Goal: Task Accomplishment & Management: Complete application form

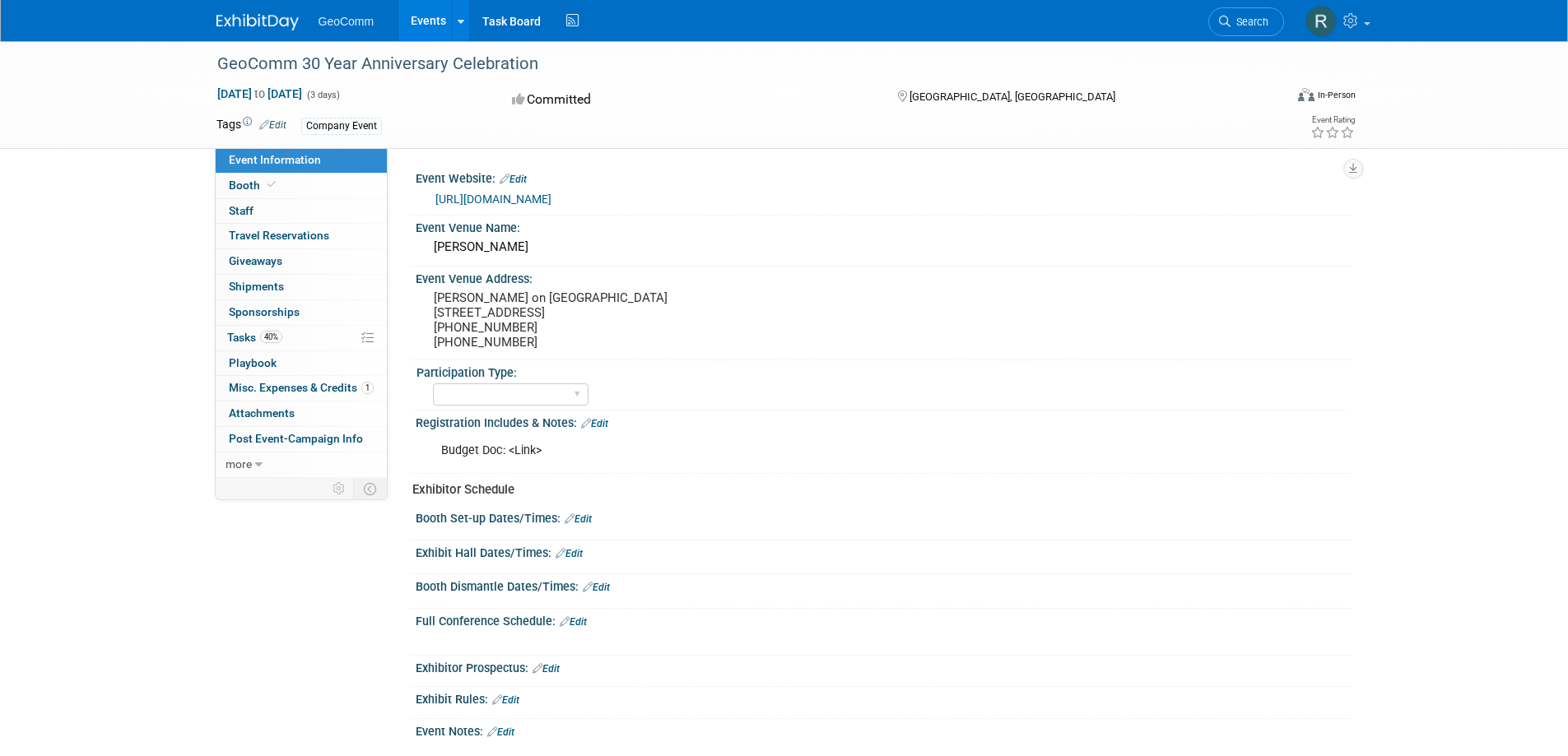
select select "No"
click at [237, 340] on span "Tasks 40%" at bounding box center [254, 338] width 55 height 13
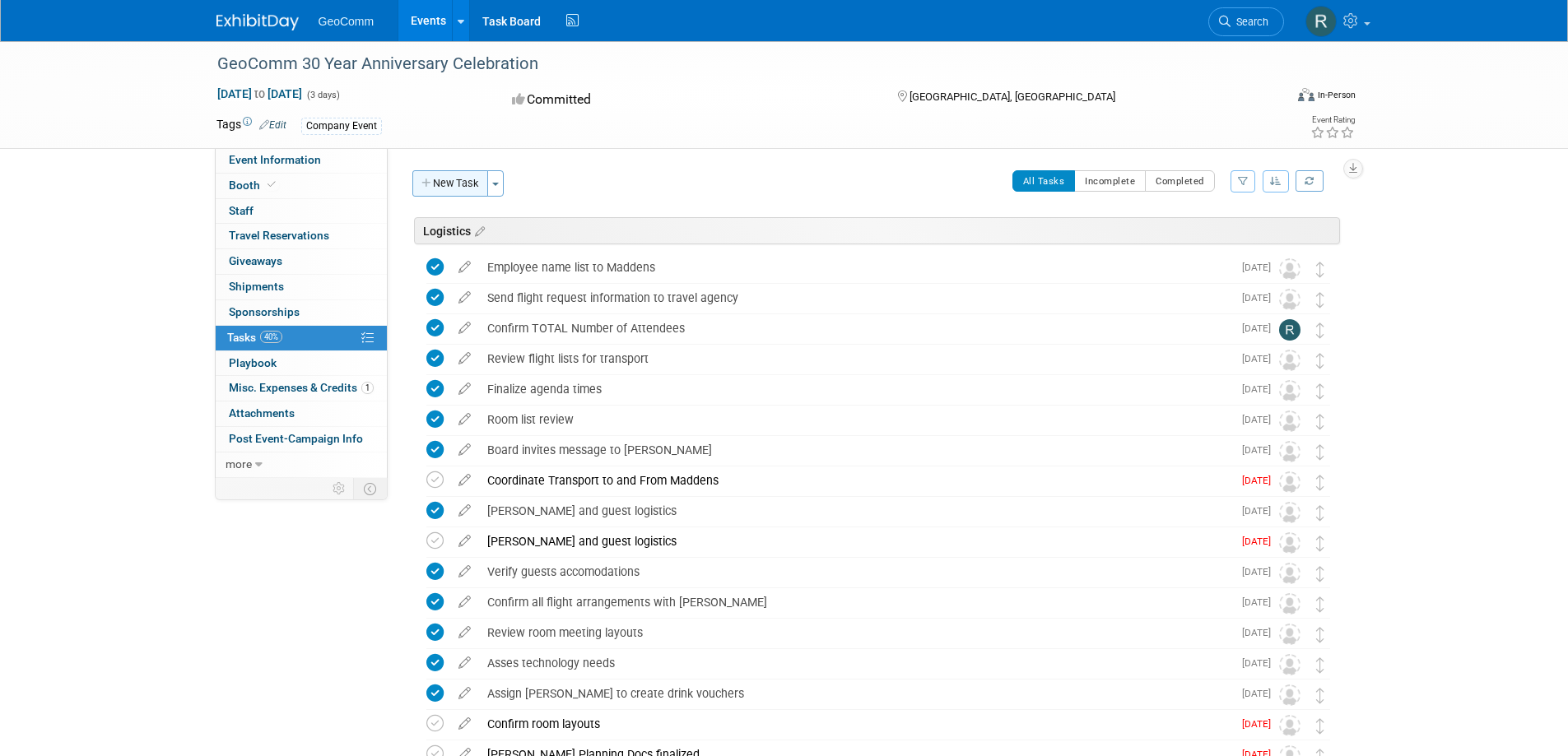
click at [460, 186] on button "New Task" at bounding box center [450, 183] width 76 height 27
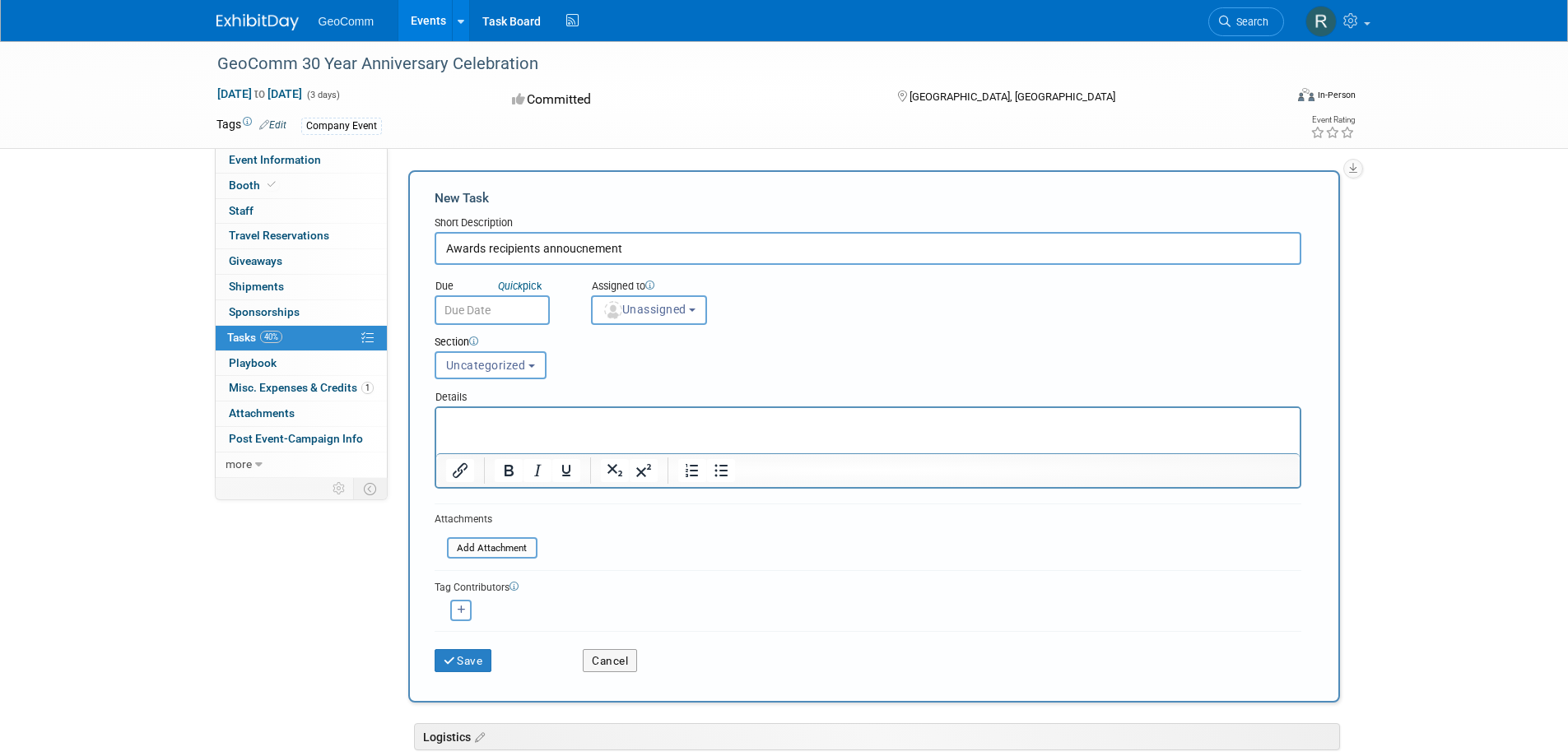
click at [565, 245] on input "Awards recipients annoucnement" at bounding box center [868, 249] width 867 height 33
type input "Awards recipients announcement"
click at [502, 307] on input "text" at bounding box center [492, 310] width 115 height 29
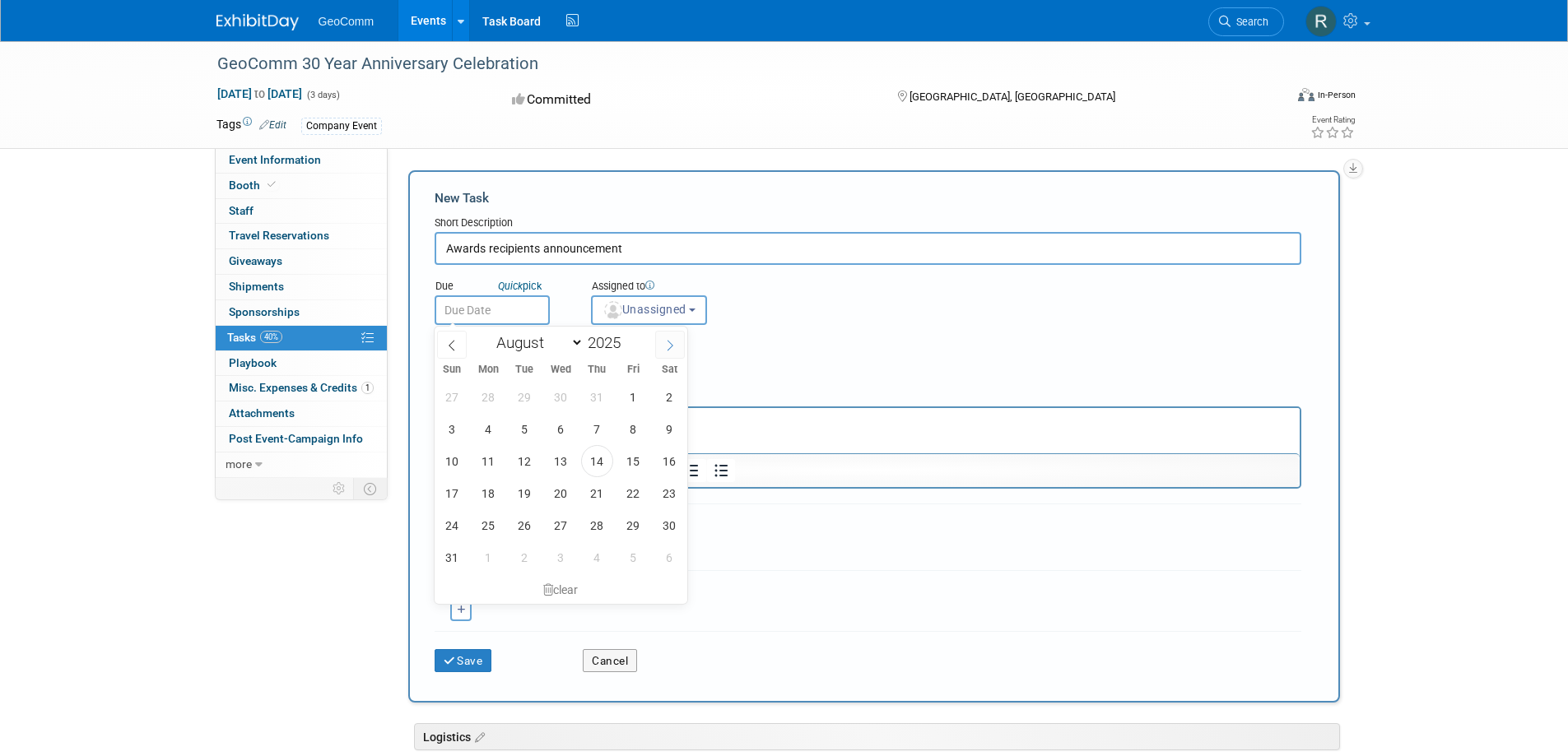
click at [675, 349] on icon at bounding box center [670, 345] width 12 height 12
select select "8"
click at [488, 427] on span "8" at bounding box center [488, 428] width 32 height 32
type input "[DATE]"
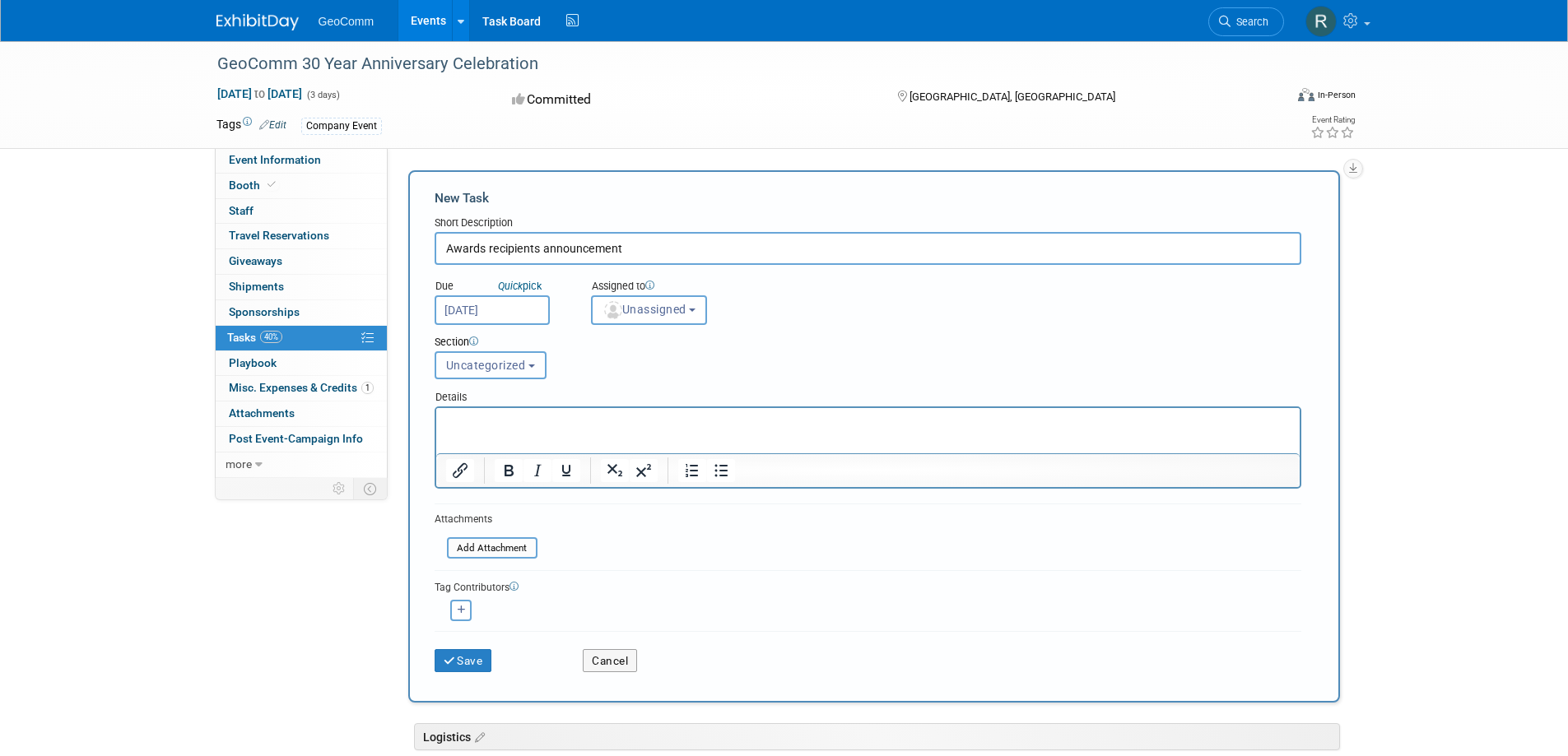
click at [494, 373] on button "Uncategorized" at bounding box center [491, 365] width 112 height 28
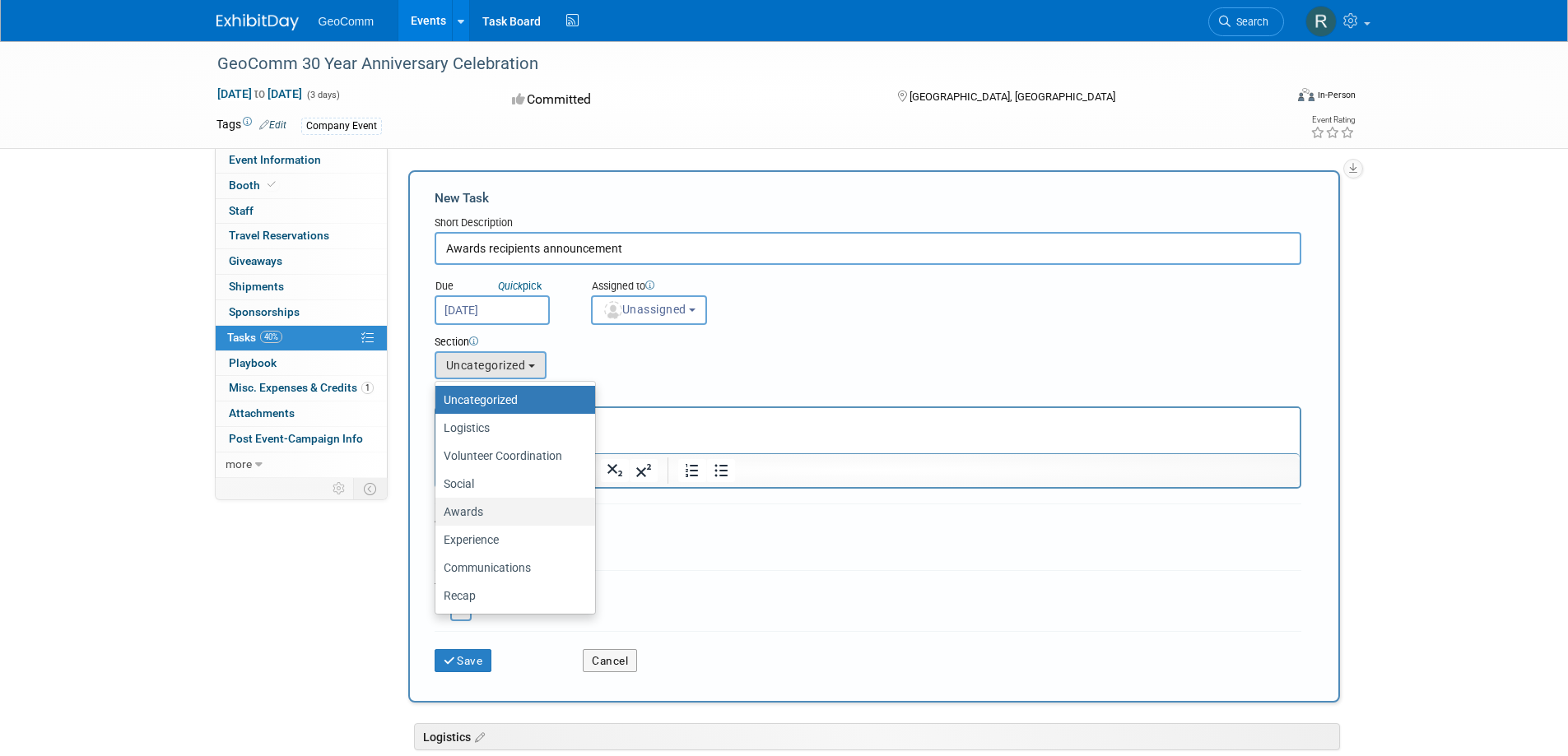
click at [470, 513] on label "Awards" at bounding box center [511, 512] width 135 height 21
click at [438, 513] on input "Awards" at bounding box center [433, 513] width 11 height 11
select select "11272803"
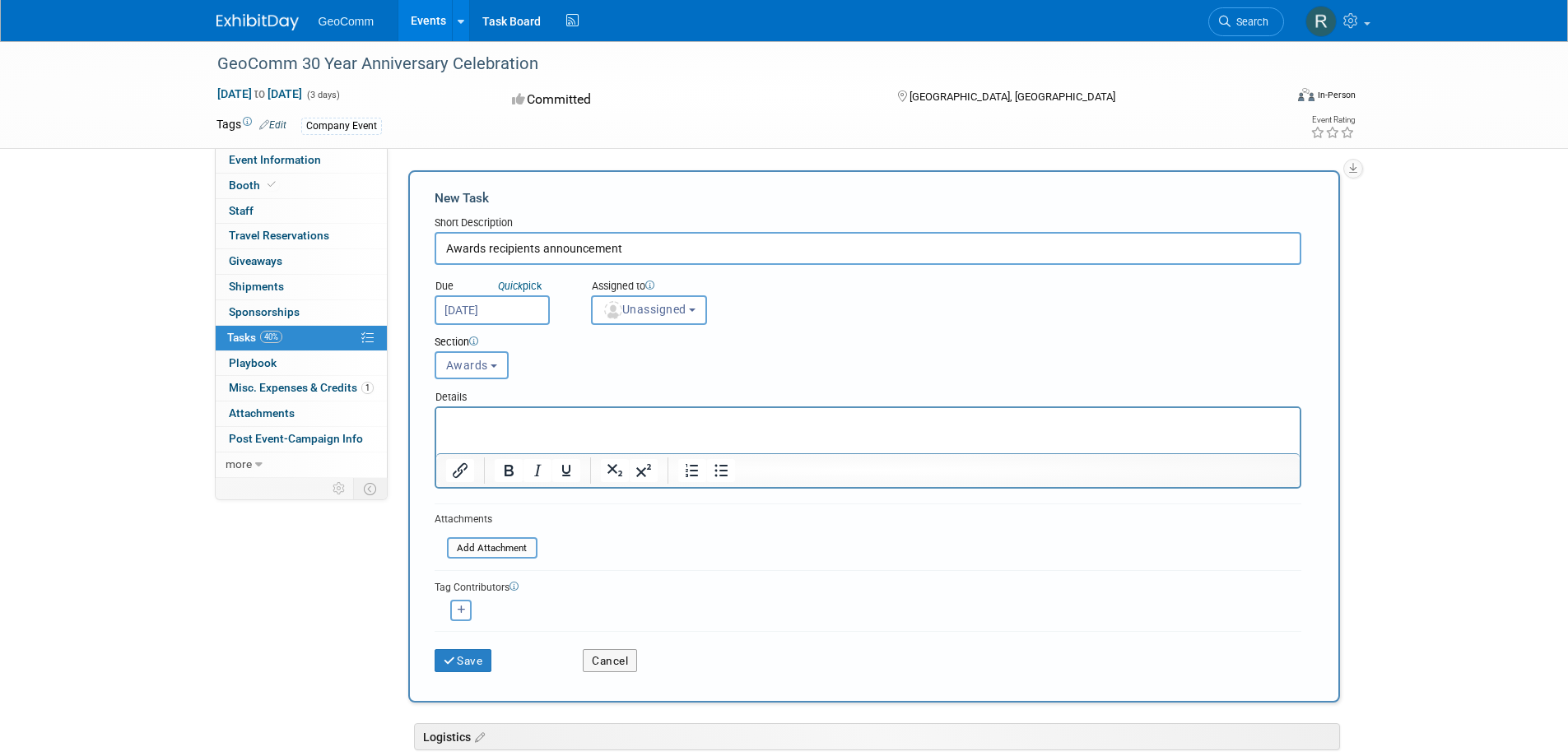
click at [479, 427] on p "Rich Text Area. Press ALT-0 for help." at bounding box center [868, 423] width 845 height 16
click at [470, 659] on button "Save" at bounding box center [463, 661] width 58 height 23
